Goal: Task Accomplishment & Management: Manage account settings

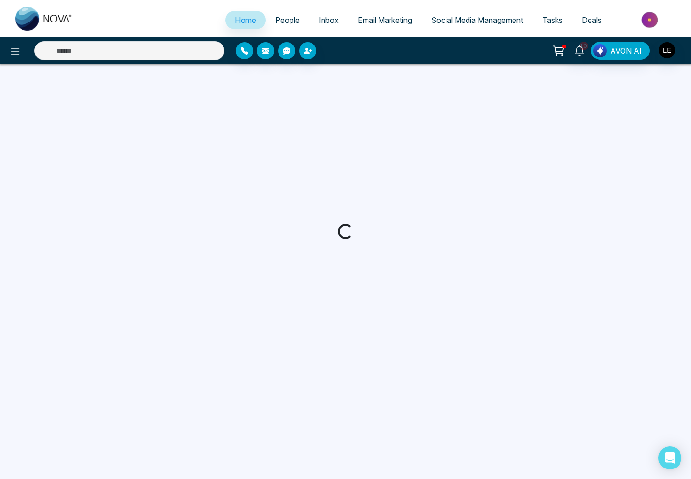
select select "*"
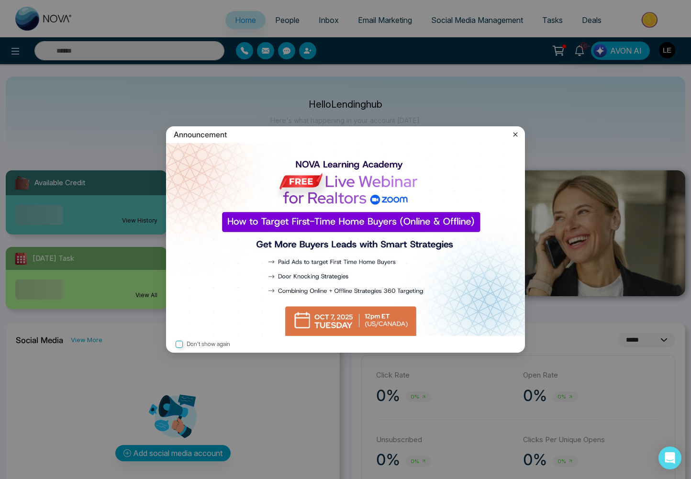
click at [515, 135] on icon at bounding box center [516, 134] width 4 height 4
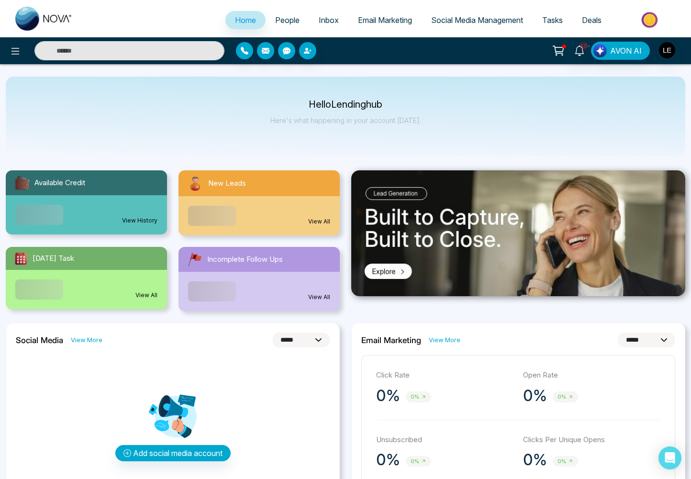
click at [595, 23] on span "Deals" at bounding box center [592, 20] width 20 height 10
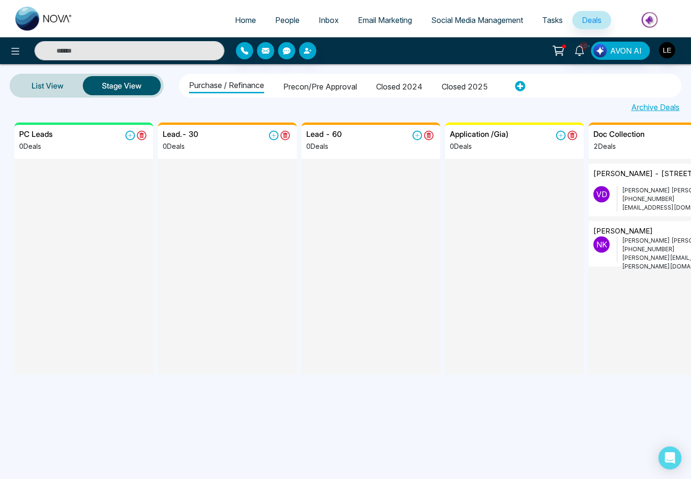
click at [476, 88] on li "Closed 2025" at bounding box center [465, 85] width 46 height 16
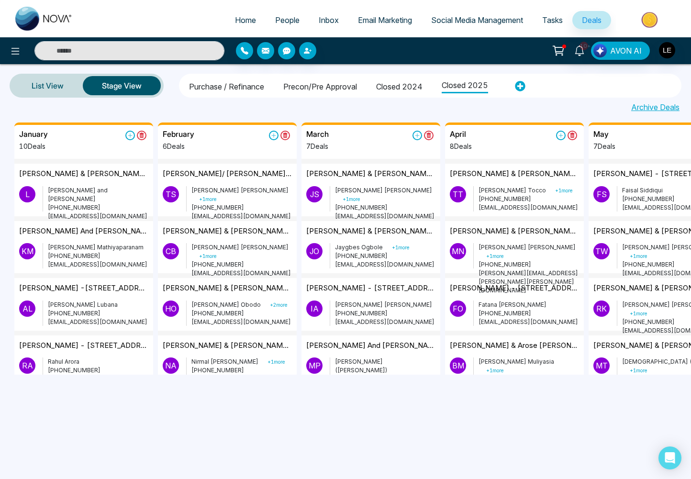
click at [223, 88] on li "Purchase / Refinance" at bounding box center [226, 85] width 75 height 16
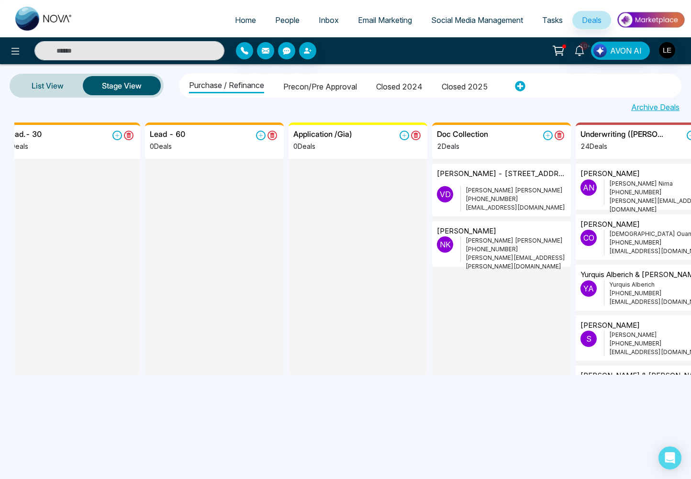
scroll to position [0, 165]
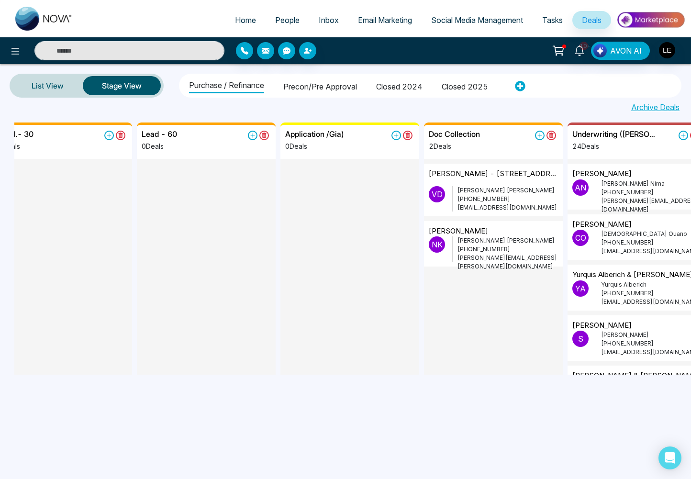
click at [468, 195] on p "[PHONE_NUMBER]" at bounding box center [508, 199] width 101 height 9
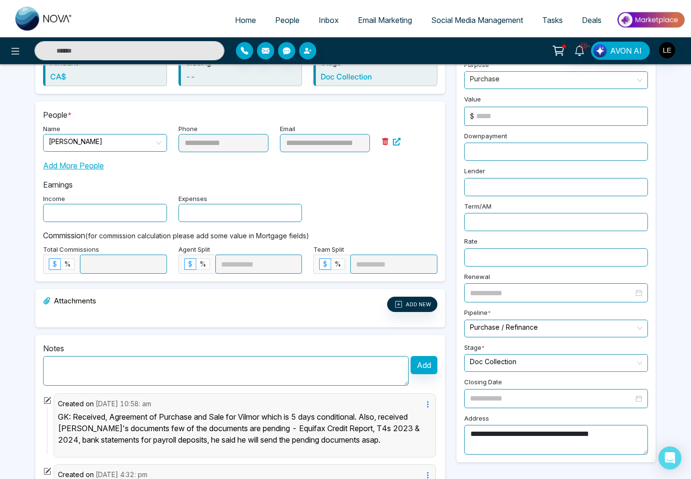
scroll to position [127, 0]
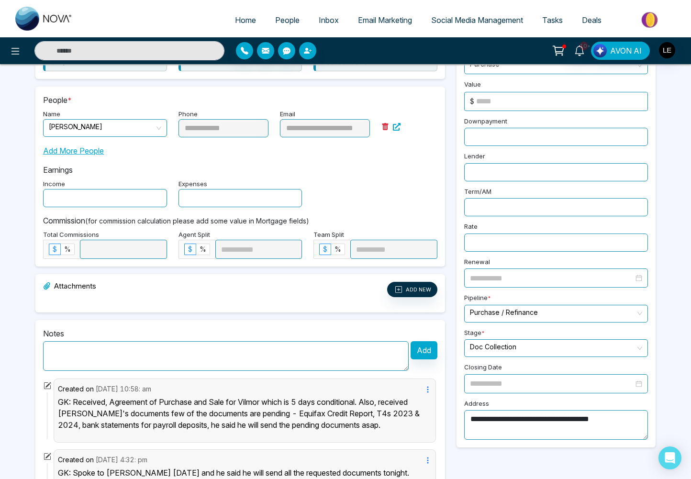
click at [144, 363] on textarea at bounding box center [226, 356] width 366 height 30
paste textarea "**********"
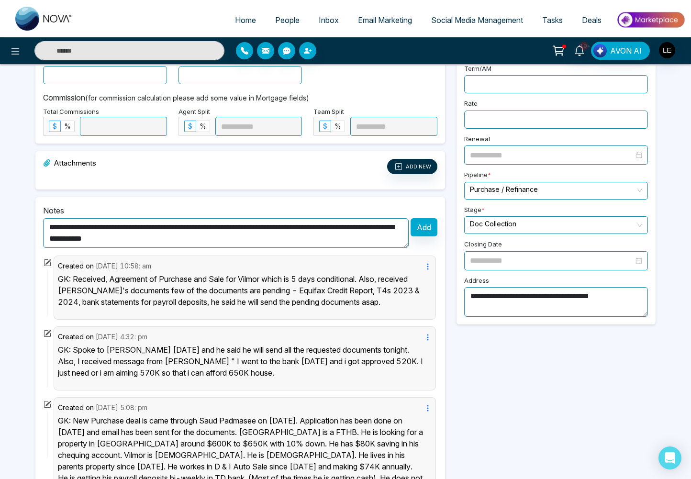
scroll to position [267, 0]
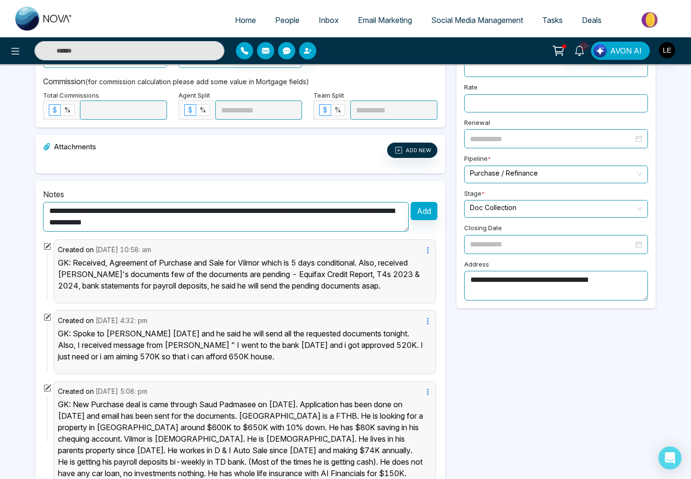
type textarea "**********"
click at [429, 213] on button "Add" at bounding box center [424, 211] width 27 height 18
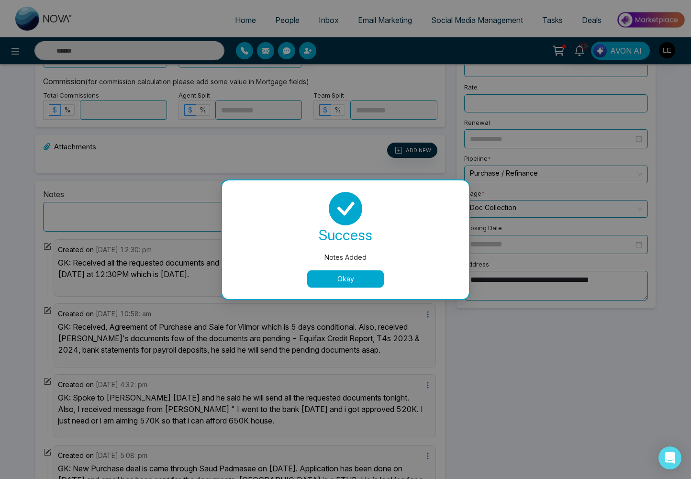
drag, startPoint x: 364, startPoint y: 279, endPoint x: 369, endPoint y: 276, distance: 5.2
click at [364, 279] on button "Okay" at bounding box center [345, 278] width 77 height 17
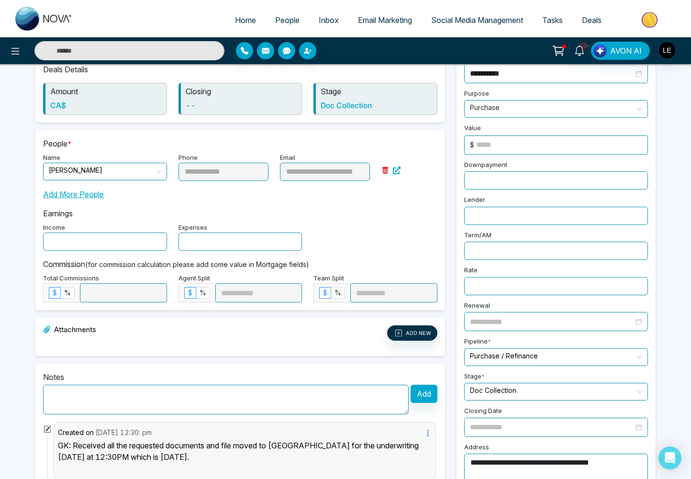
scroll to position [0, 0]
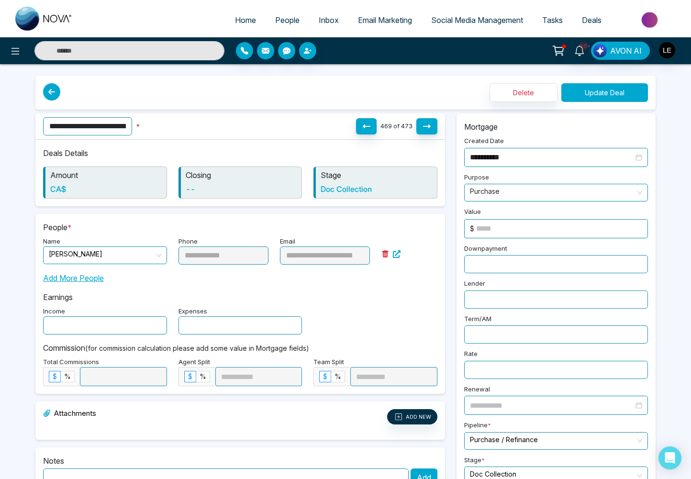
click at [602, 94] on button "Update Deal" at bounding box center [605, 92] width 87 height 19
